Goal: Information Seeking & Learning: Learn about a topic

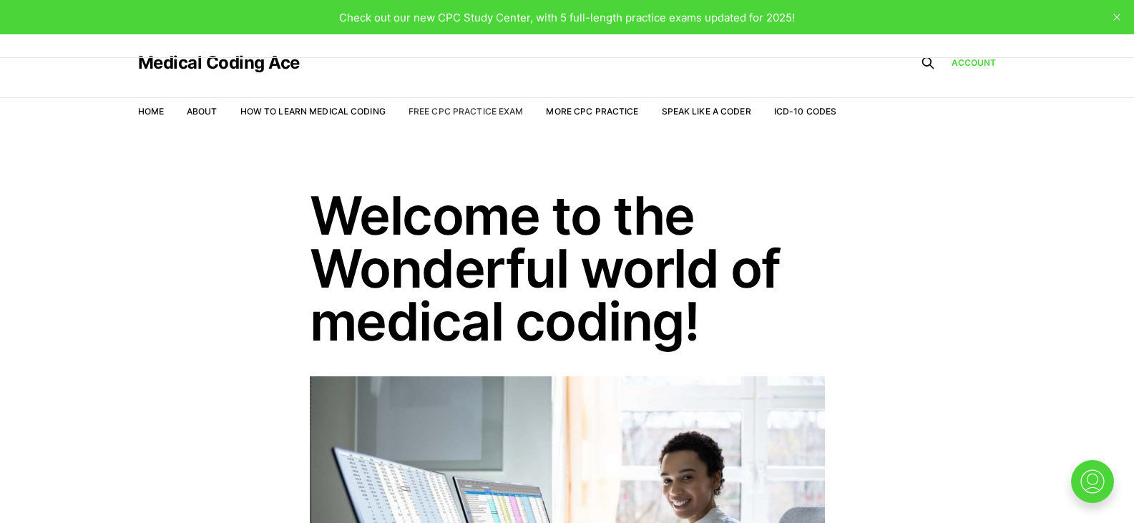
click at [446, 116] on link "Free CPC Practice Exam" at bounding box center [465, 111] width 115 height 11
